Goal: Task Accomplishment & Management: Manage account settings

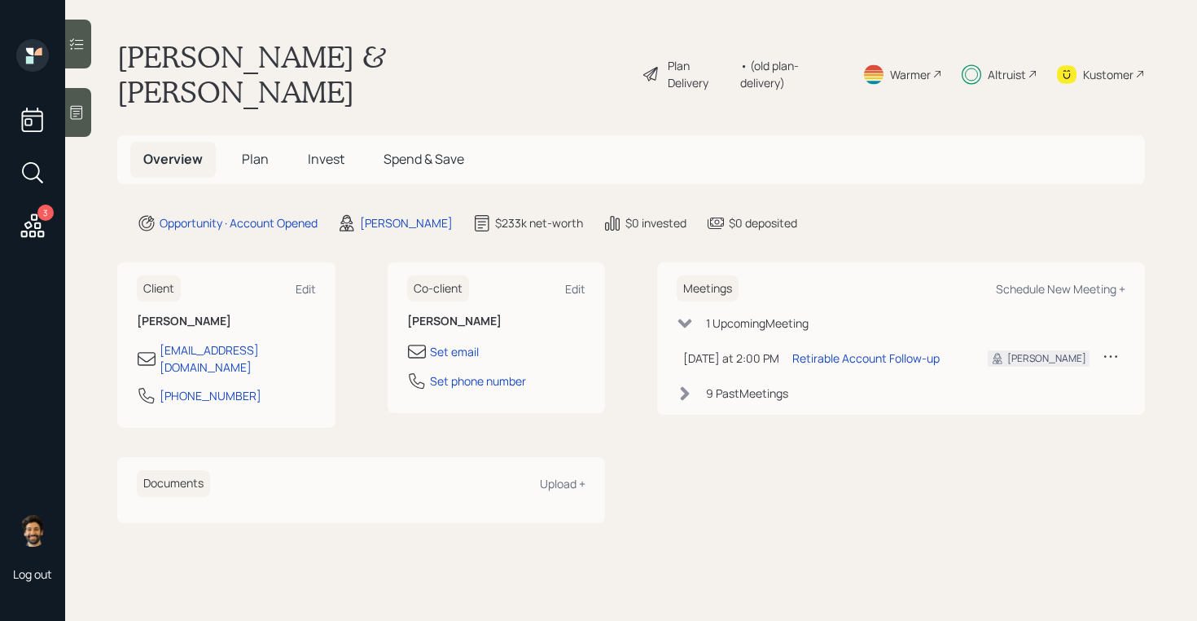
click at [748, 384] on div "9 Past Meeting s" at bounding box center [747, 392] width 82 height 17
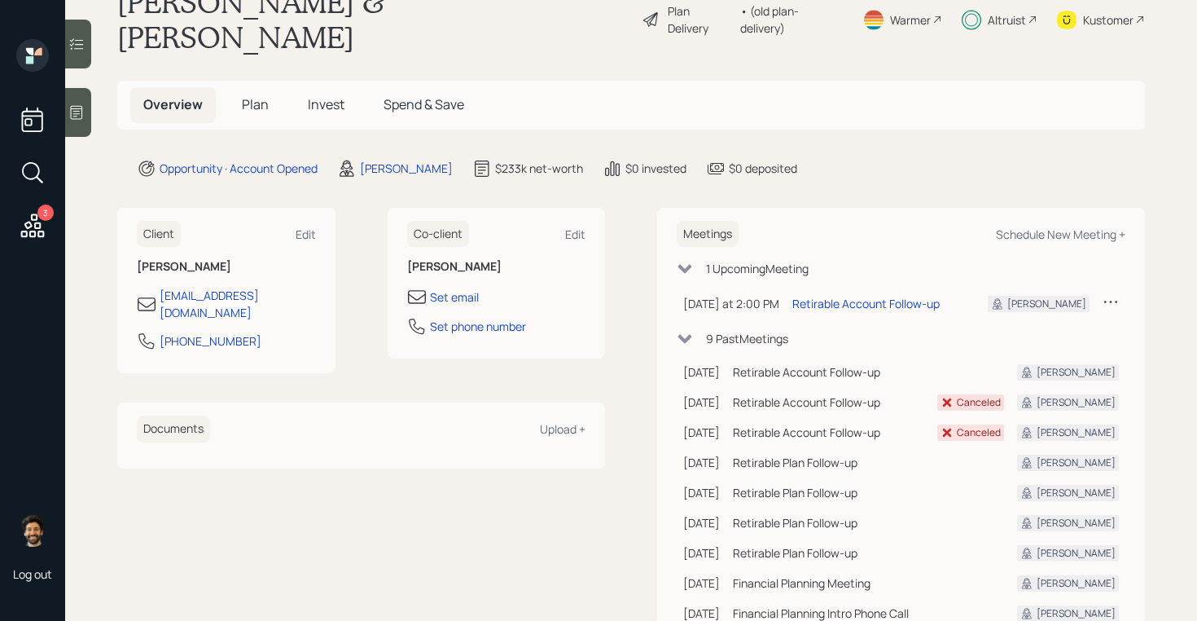
scroll to position [80, 0]
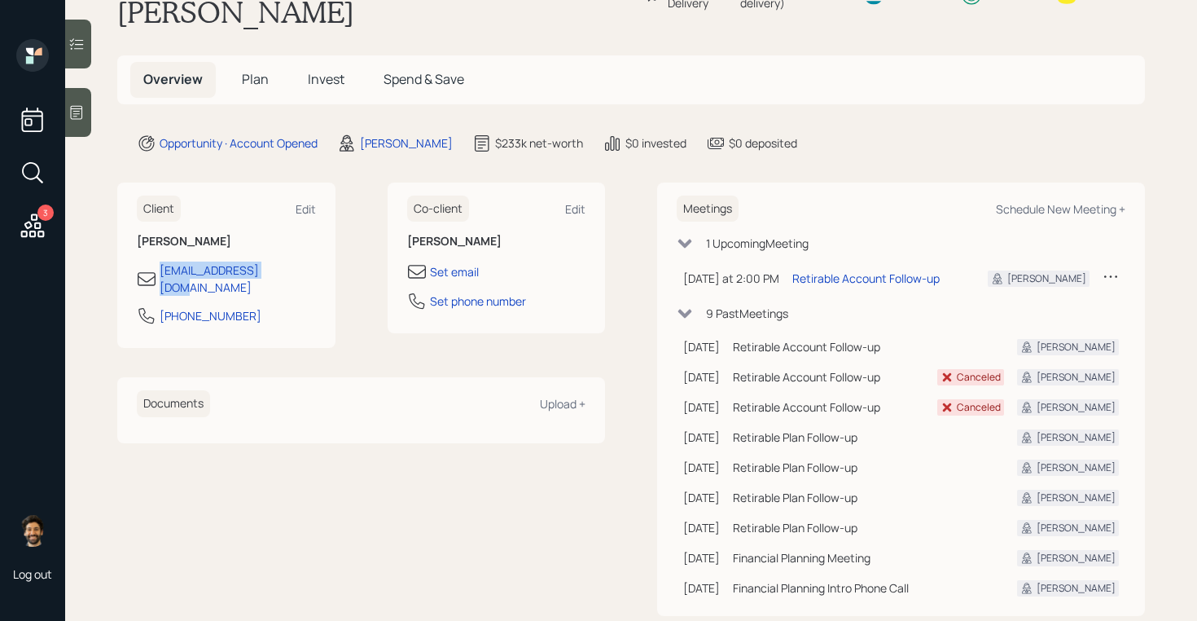
drag, startPoint x: 288, startPoint y: 238, endPoint x: 134, endPoint y: 233, distance: 154.0
click at [134, 233] on div "Client Edit [PERSON_NAME] [EMAIL_ADDRESS][DOMAIN_NAME] [PHONE_NUMBER]" at bounding box center [226, 265] width 218 height 166
copy div "kbratt888@gmail.com"
drag, startPoint x: 203, startPoint y: 236, endPoint x: 584, endPoint y: 4, distance: 446.4
click at [0, 0] on div "3 Log out Kris & Jim Bratt Plan Delivery • (old plan-delivery) Warmer Altruist …" at bounding box center [598, 310] width 1197 height 621
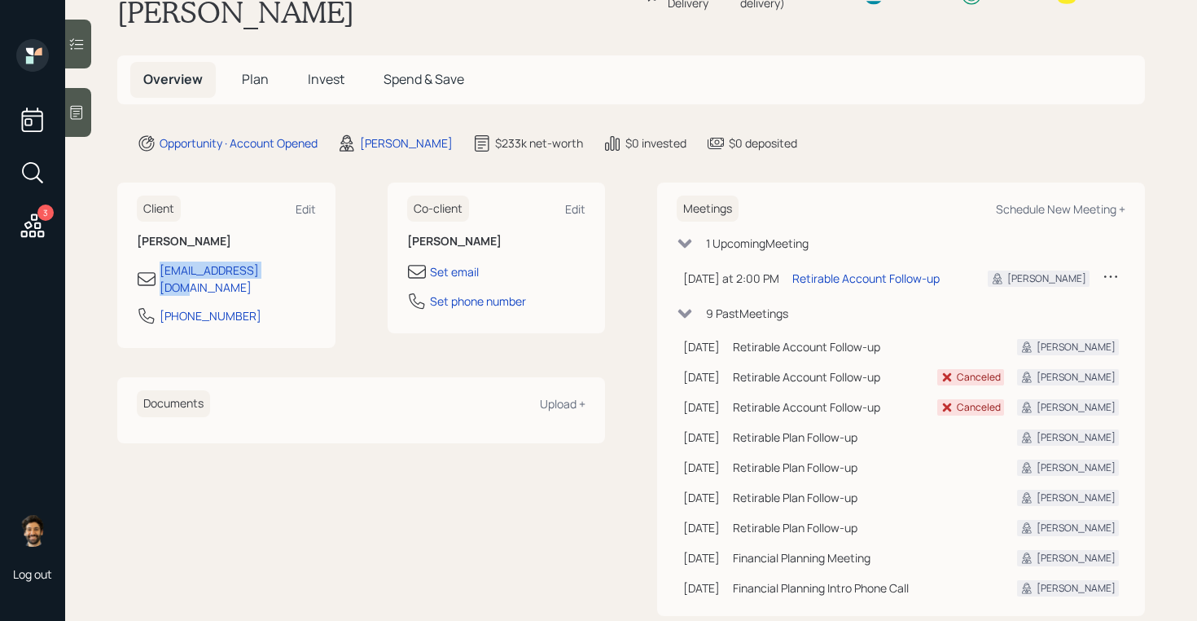
scroll to position [0, 0]
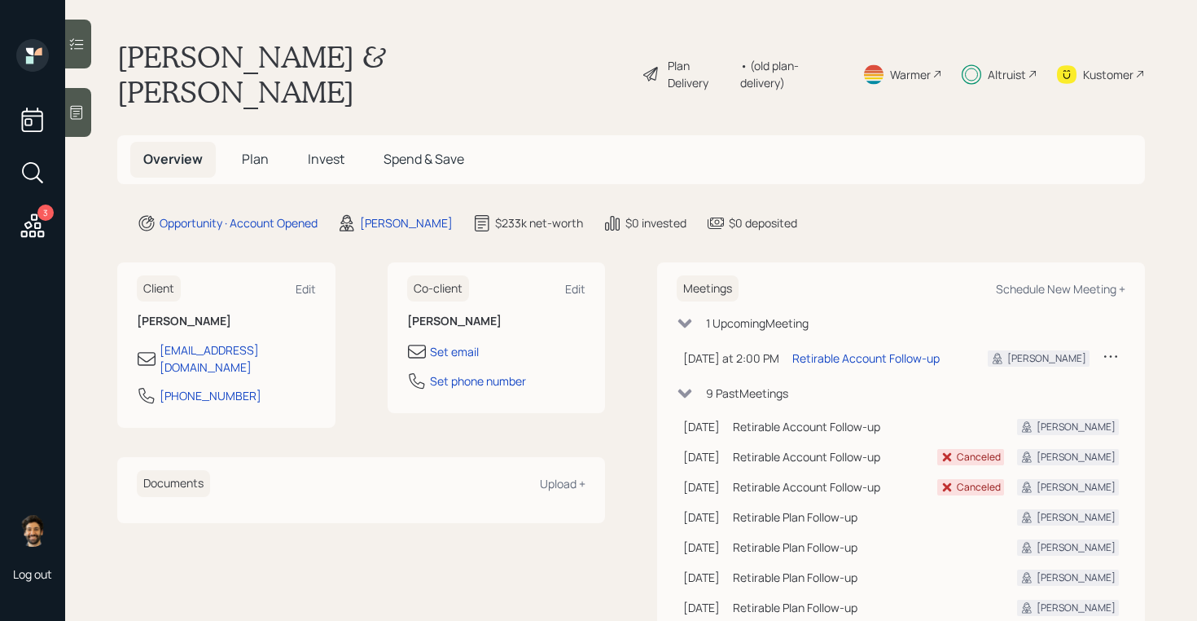
click at [314, 150] on span "Invest" at bounding box center [326, 159] width 37 height 18
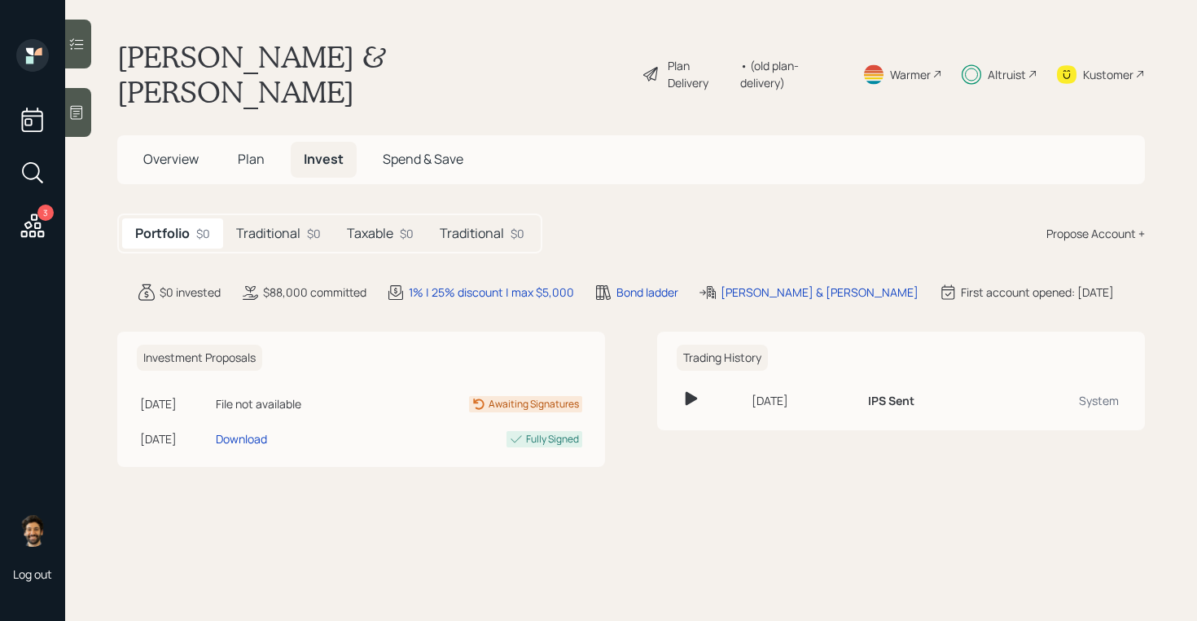
click at [380, 226] on h5 "Taxable" at bounding box center [370, 233] width 46 height 15
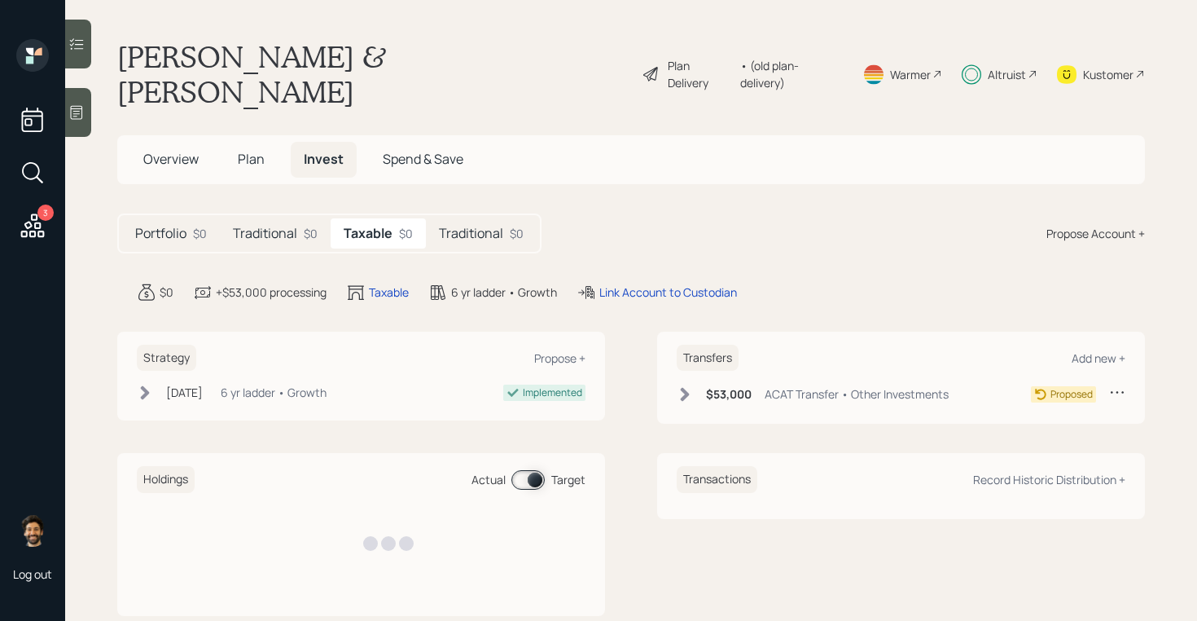
click at [452, 226] on h5 "Traditional" at bounding box center [471, 233] width 64 height 15
click at [347, 226] on h5 "Taxable" at bounding box center [367, 233] width 46 height 15
click at [273, 226] on h5 "Traditional" at bounding box center [265, 233] width 64 height 15
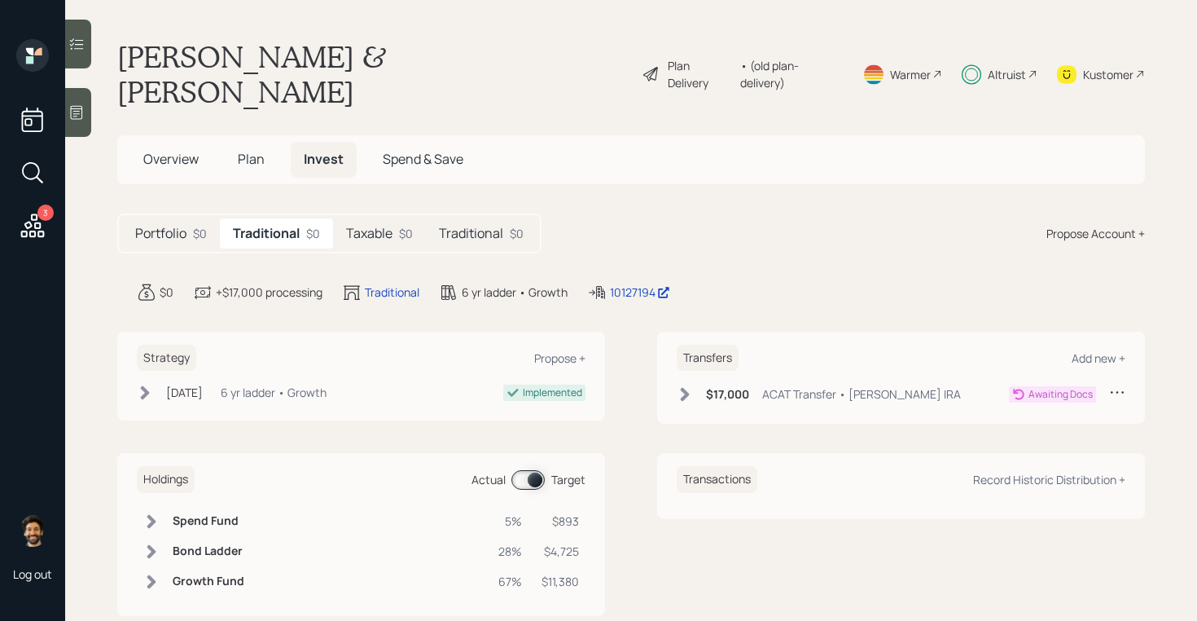
click at [373, 226] on h5 "Taxable" at bounding box center [369, 233] width 46 height 15
click at [464, 226] on h5 "Traditional" at bounding box center [471, 233] width 64 height 15
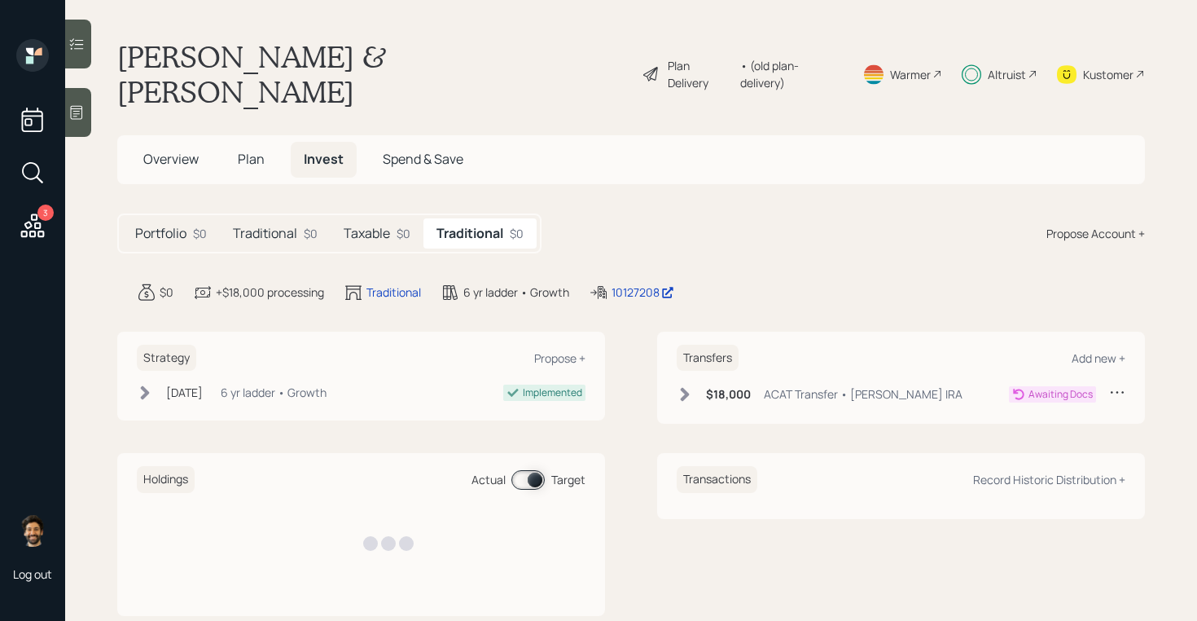
click at [309, 218] on div "Traditional $0" at bounding box center [275, 233] width 111 height 30
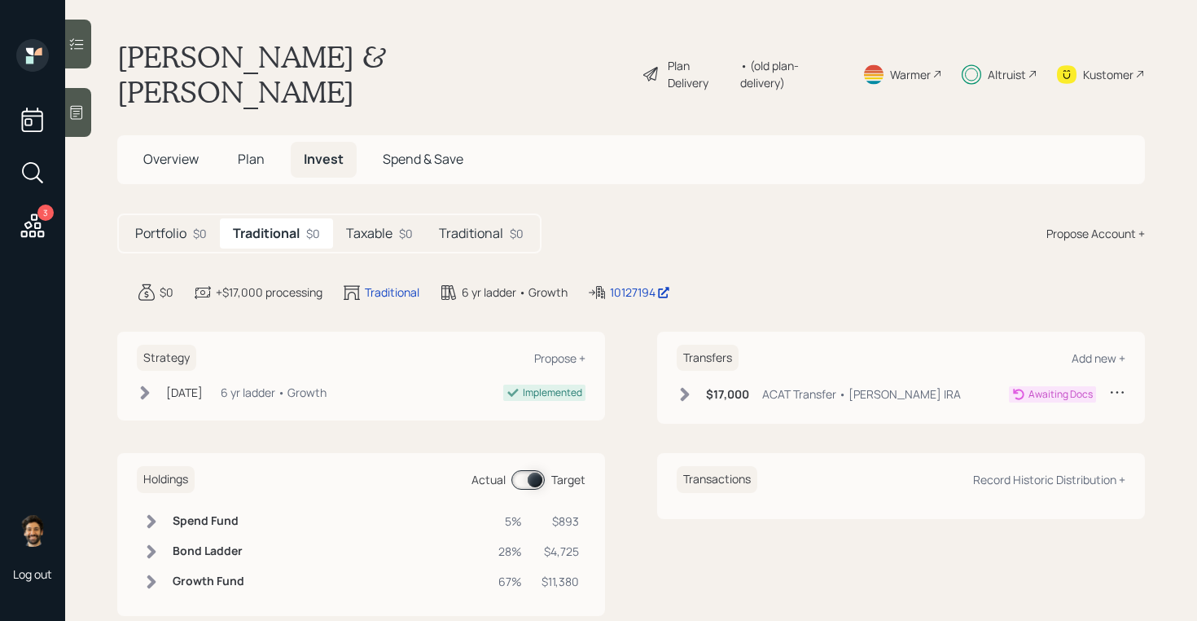
click at [363, 218] on div "Taxable $0" at bounding box center [379, 233] width 93 height 30
click at [243, 150] on span "Plan" at bounding box center [251, 159] width 27 height 18
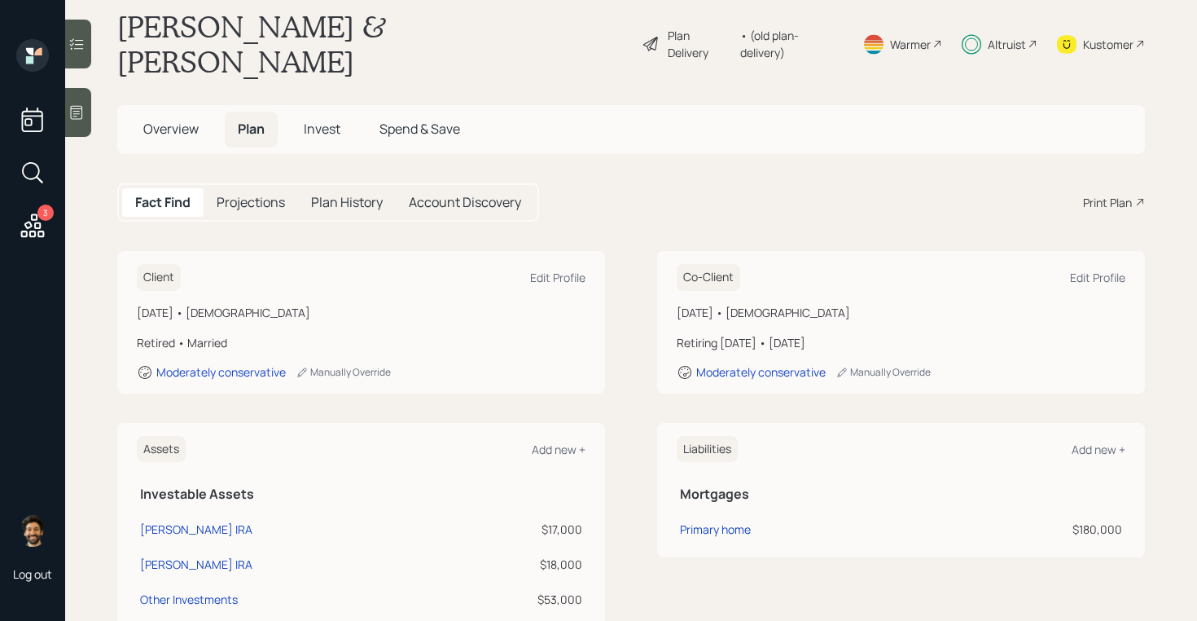
scroll to position [33, 0]
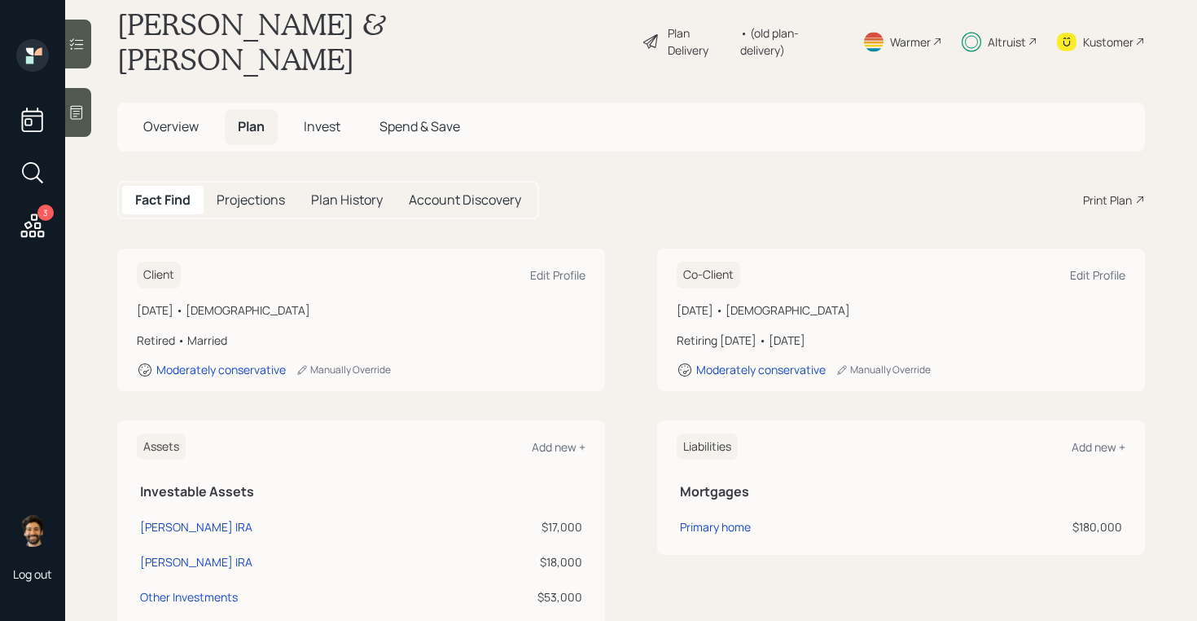
drag, startPoint x: 851, startPoint y: 306, endPoint x: 673, endPoint y: 301, distance: 178.5
click at [673, 301] on div "Co-Client Edit Profile December 2, 1947 • 77 years old Retiring in 1 year • Jan…" at bounding box center [901, 319] width 488 height 143
click at [803, 31] on div "• (old plan-delivery)" at bounding box center [791, 41] width 103 height 34
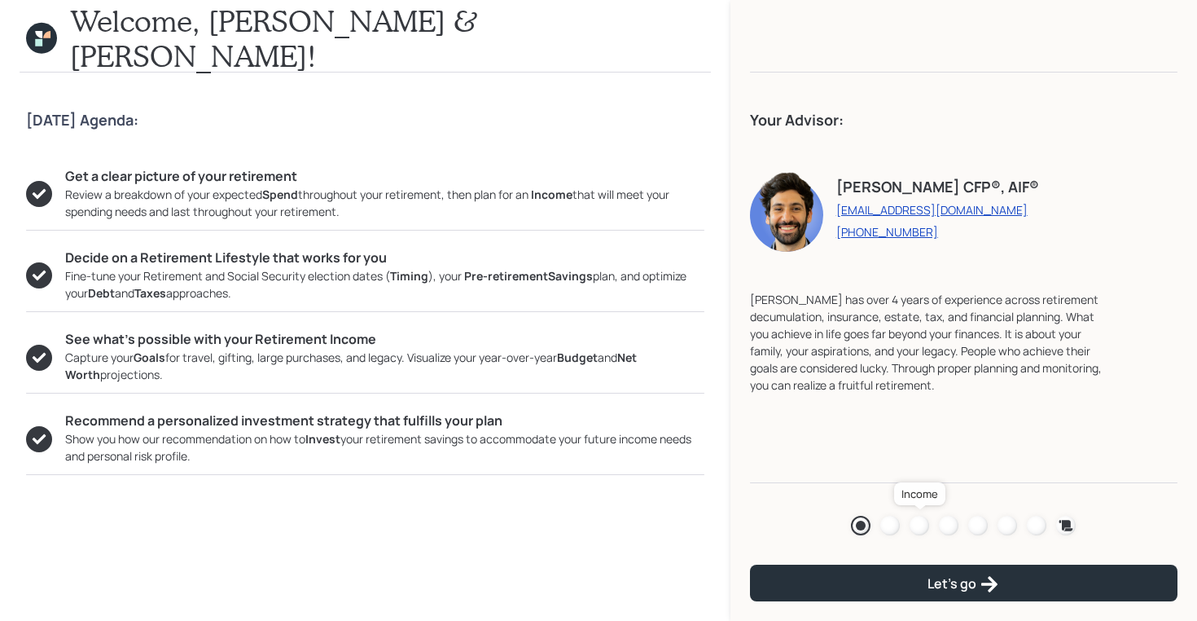
click at [923, 520] on div at bounding box center [920, 526] width 20 height 20
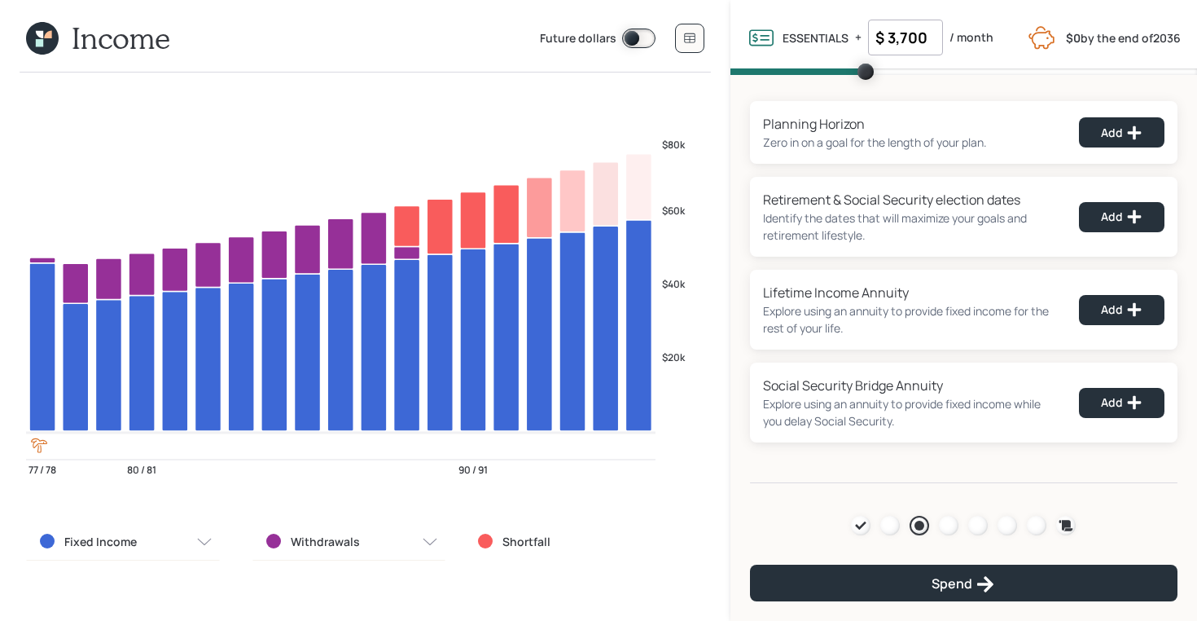
click at [43, 46] on icon at bounding box center [42, 38] width 33 height 33
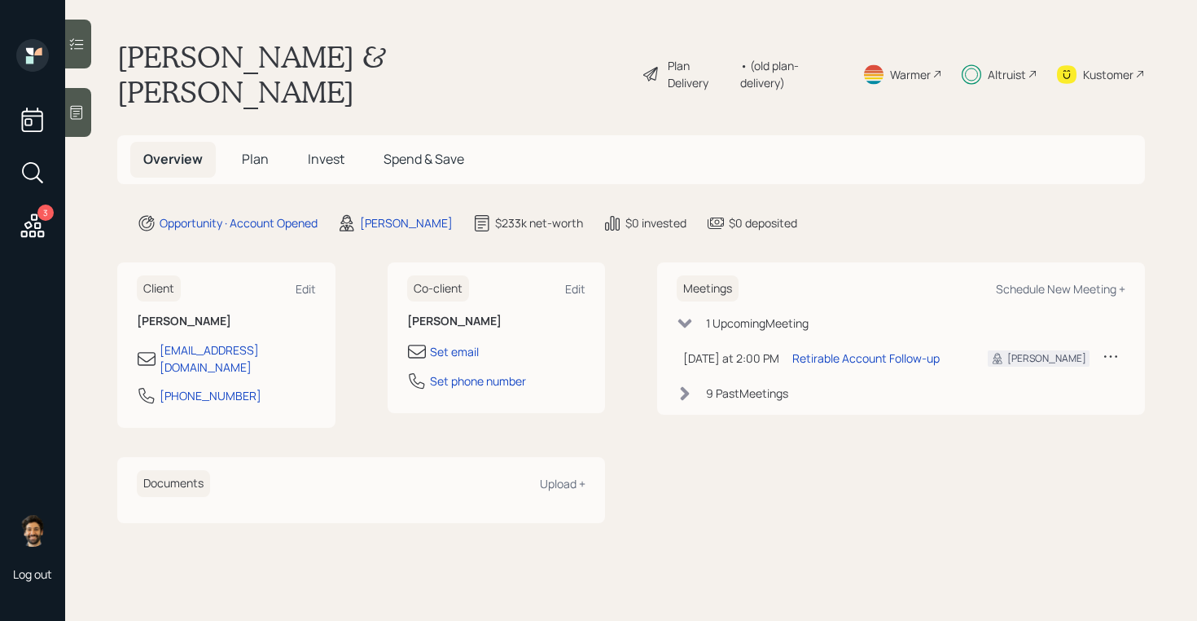
click at [266, 150] on span "Plan" at bounding box center [255, 159] width 27 height 18
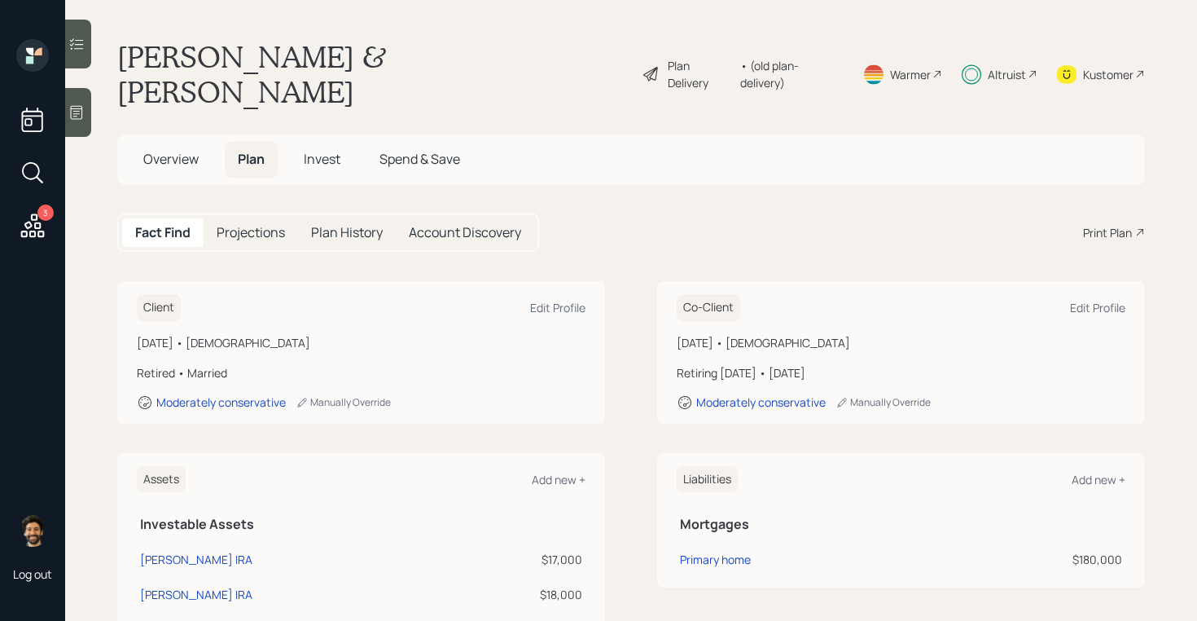
click at [175, 150] on span "Overview" at bounding box center [170, 159] width 55 height 18
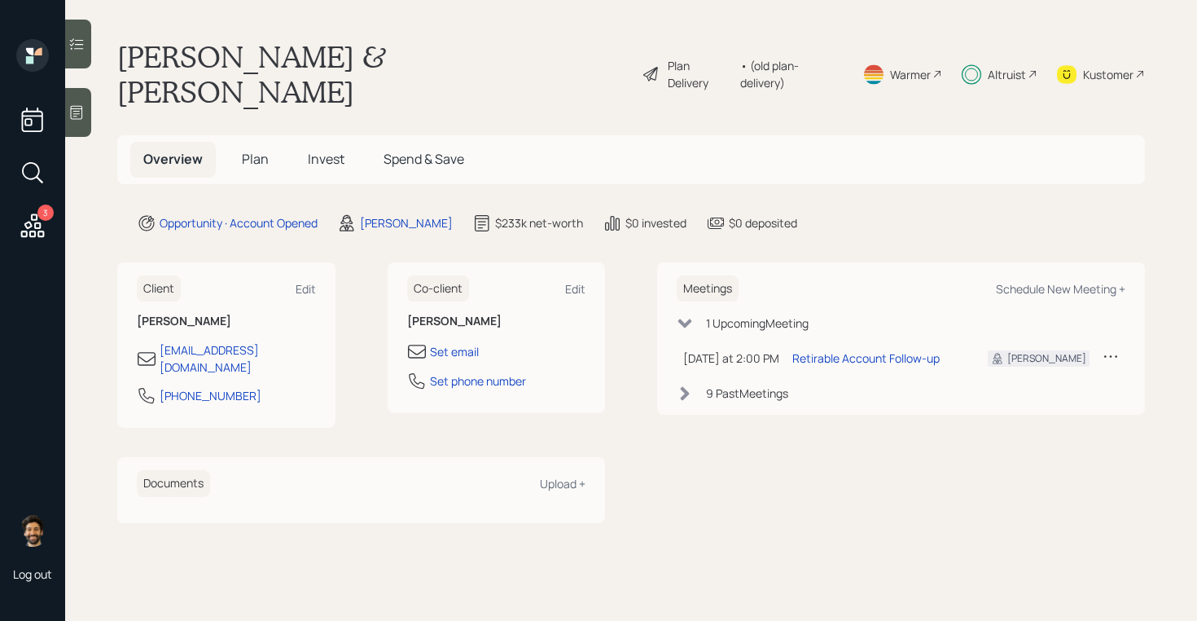
click at [705, 384] on div "9 Past Meeting s" at bounding box center [901, 392] width 449 height 17
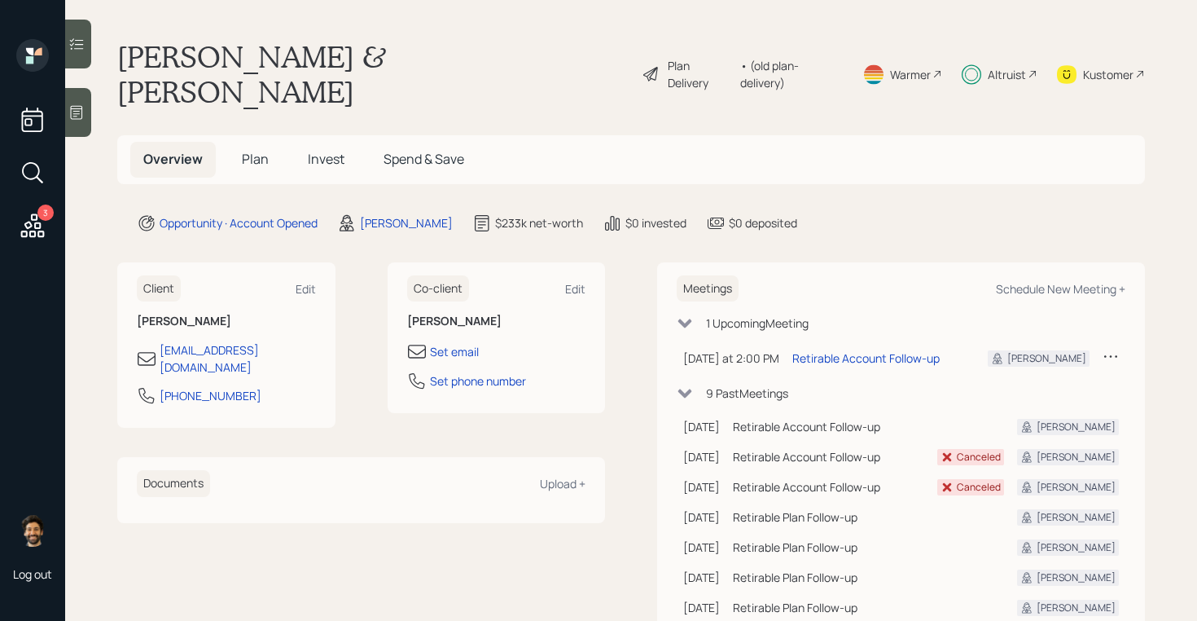
scroll to position [80, 0]
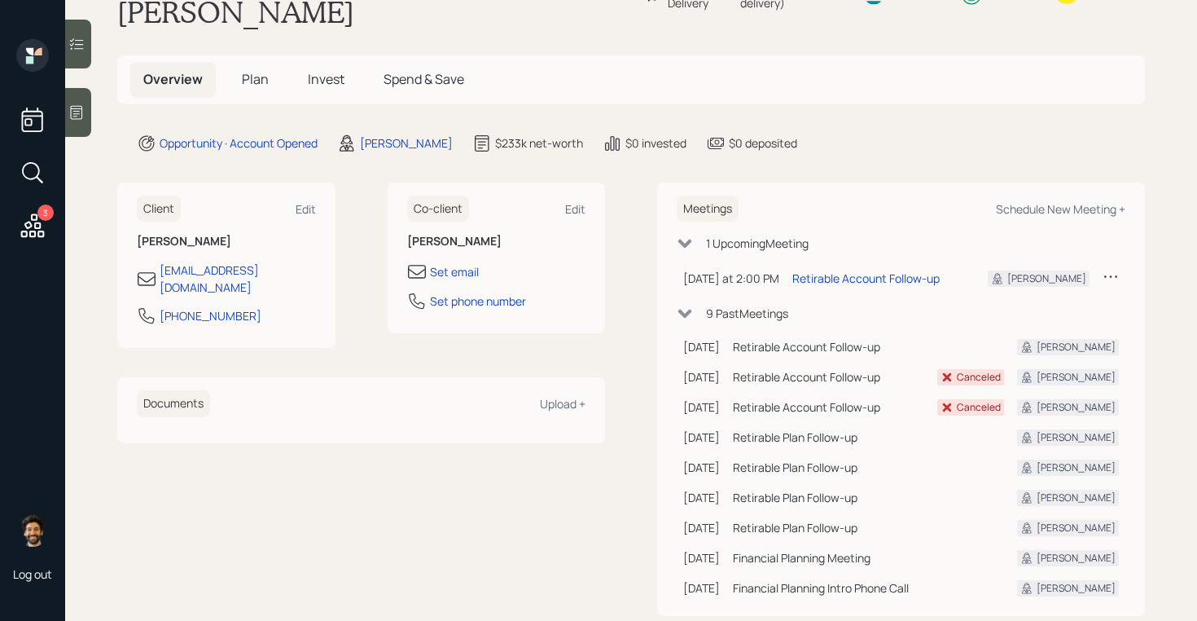
click at [250, 70] on span "Plan" at bounding box center [255, 79] width 27 height 18
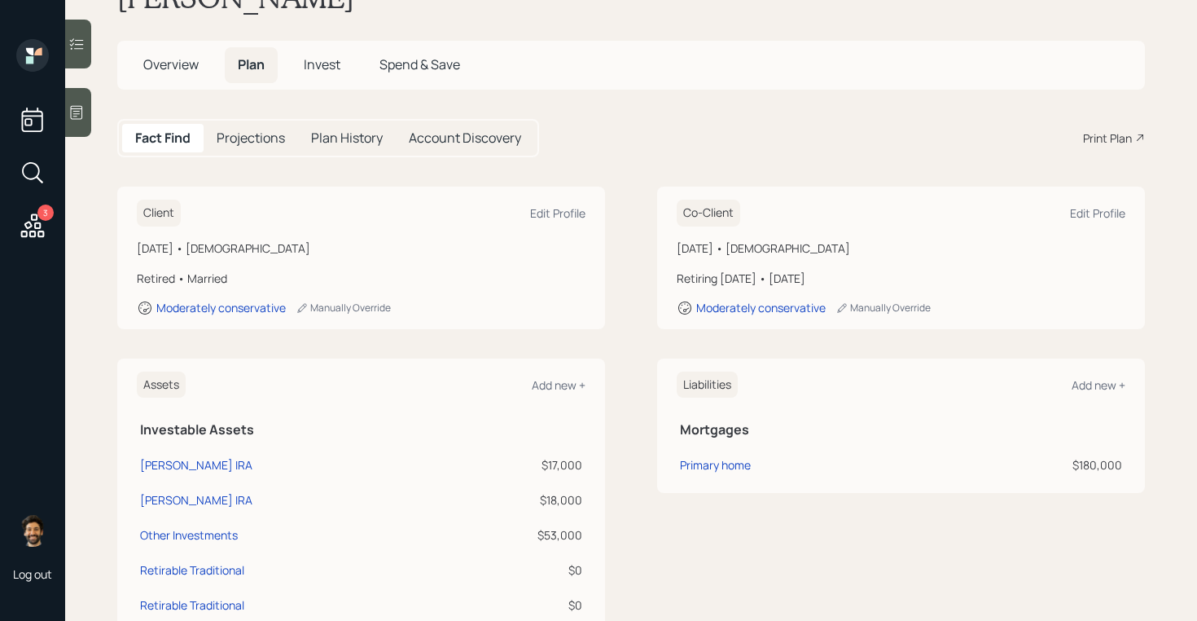
scroll to position [95, 0]
click at [716, 455] on div "Primary home" at bounding box center [715, 463] width 71 height 17
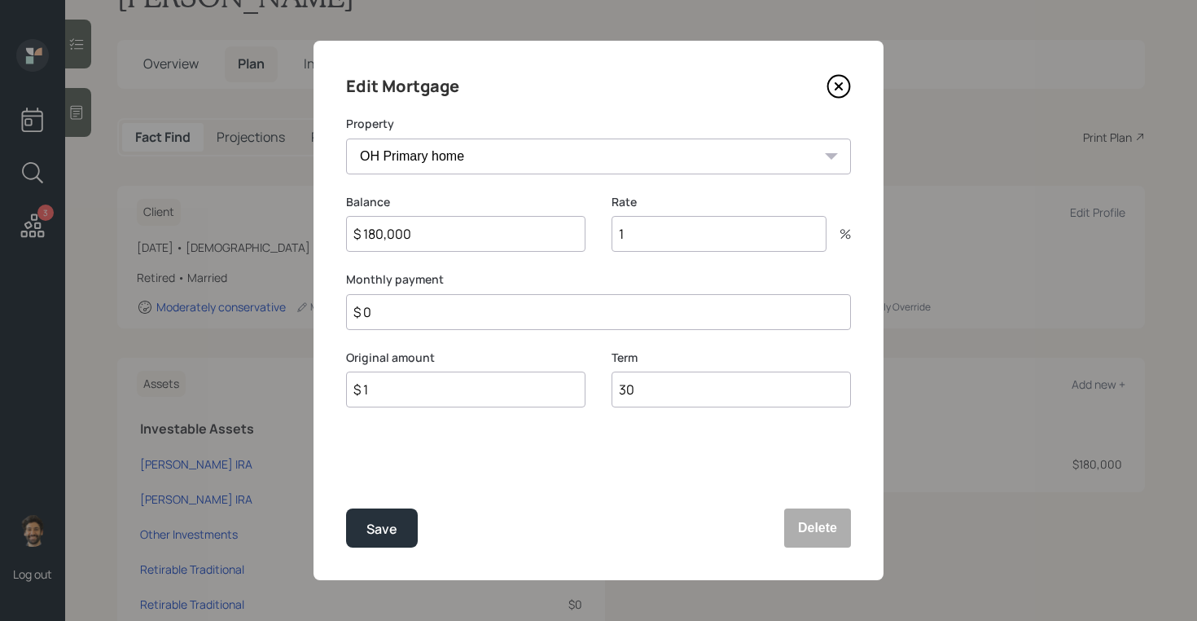
click at [682, 231] on input "1" at bounding box center [719, 234] width 215 height 36
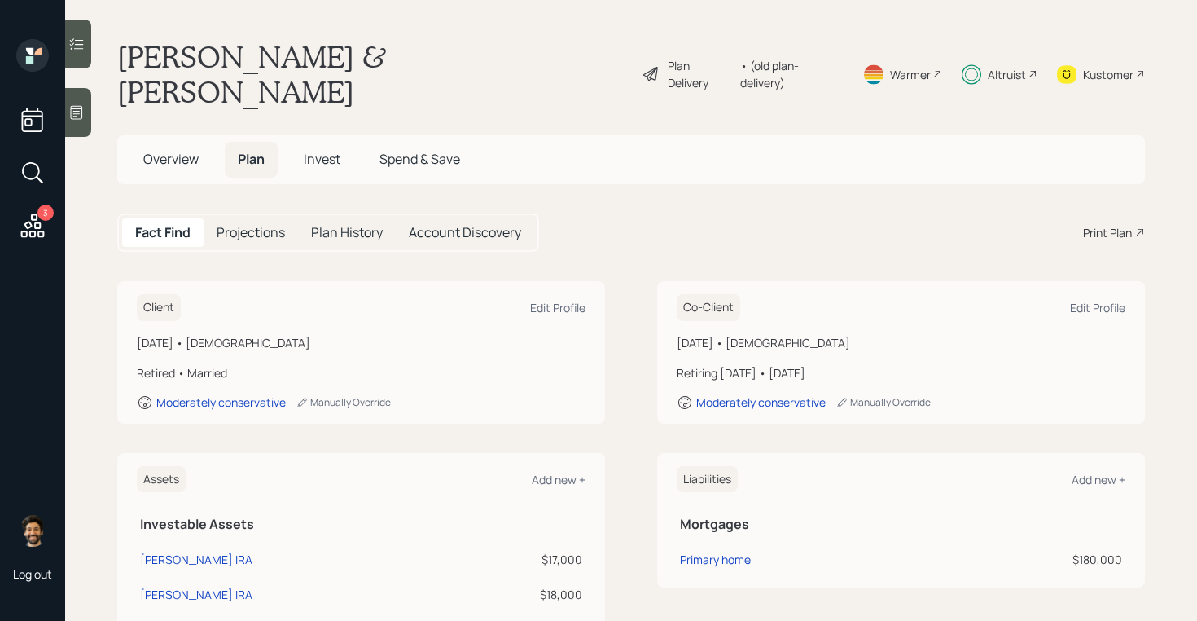
click at [174, 150] on span "Overview" at bounding box center [170, 159] width 55 height 18
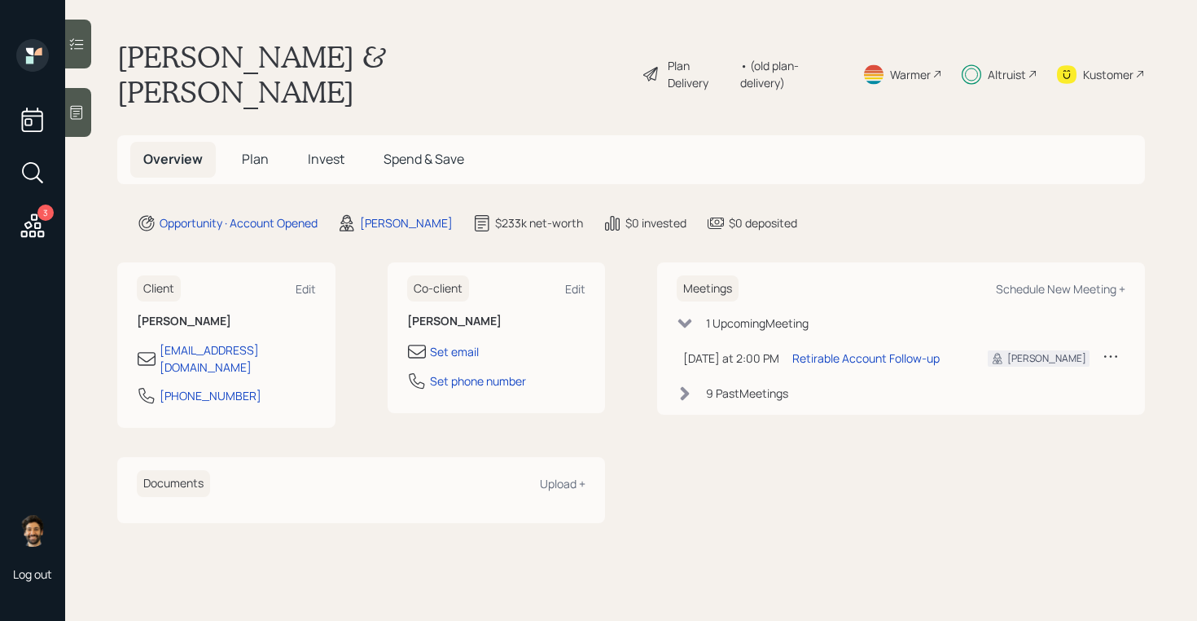
click at [739, 384] on div "9 Past Meeting s" at bounding box center [747, 392] width 82 height 17
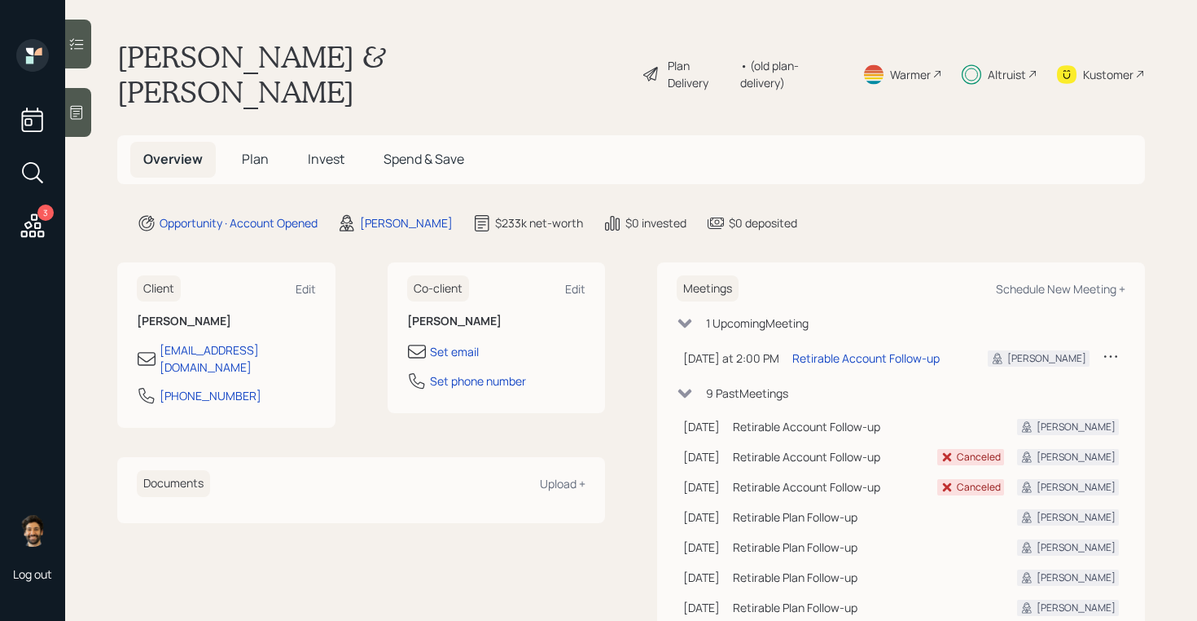
click at [265, 150] on span "Plan" at bounding box center [255, 159] width 27 height 18
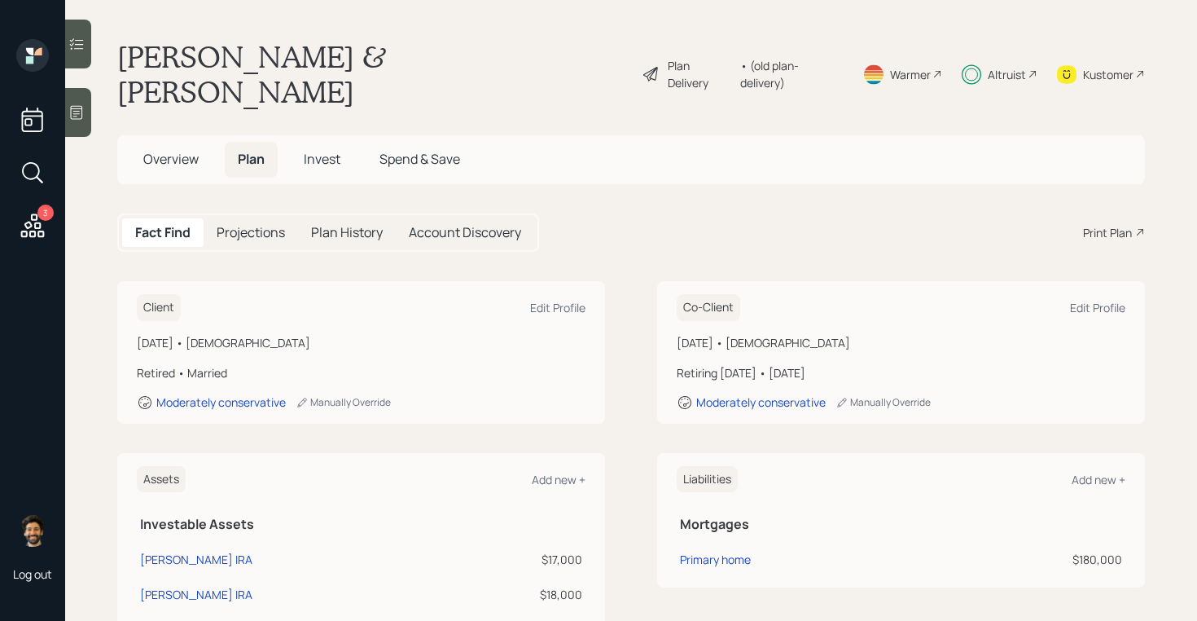
click at [325, 150] on span "Invest" at bounding box center [322, 159] width 37 height 18
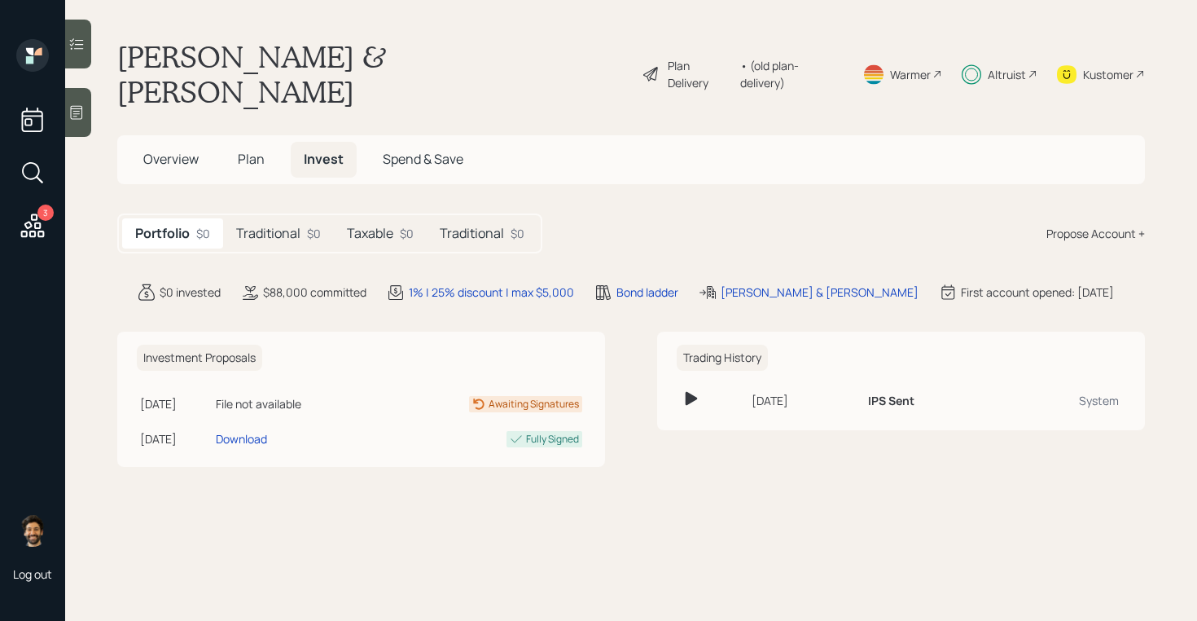
click at [286, 226] on h5 "Traditional" at bounding box center [268, 233] width 64 height 15
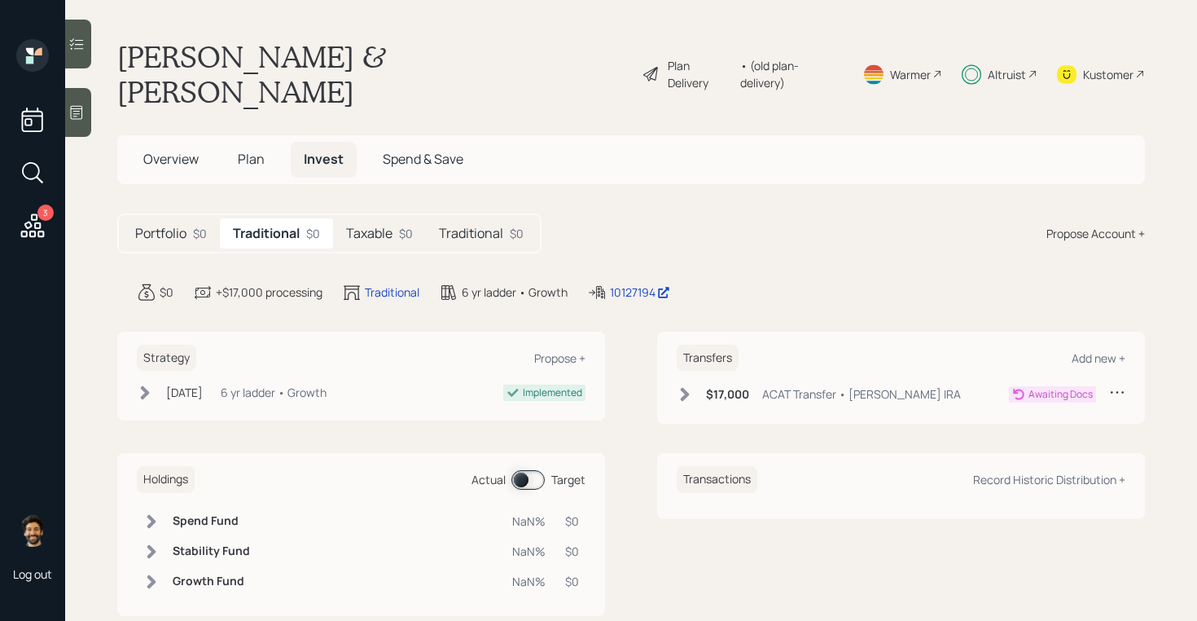
click at [371, 226] on h5 "Taxable" at bounding box center [369, 233] width 46 height 15
